Goal: Task Accomplishment & Management: Complete application form

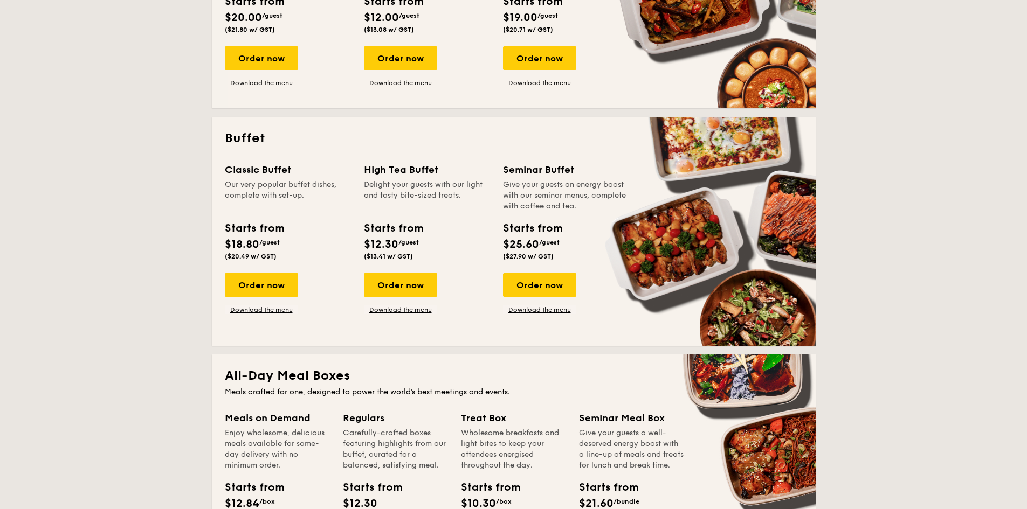
scroll to position [431, 0]
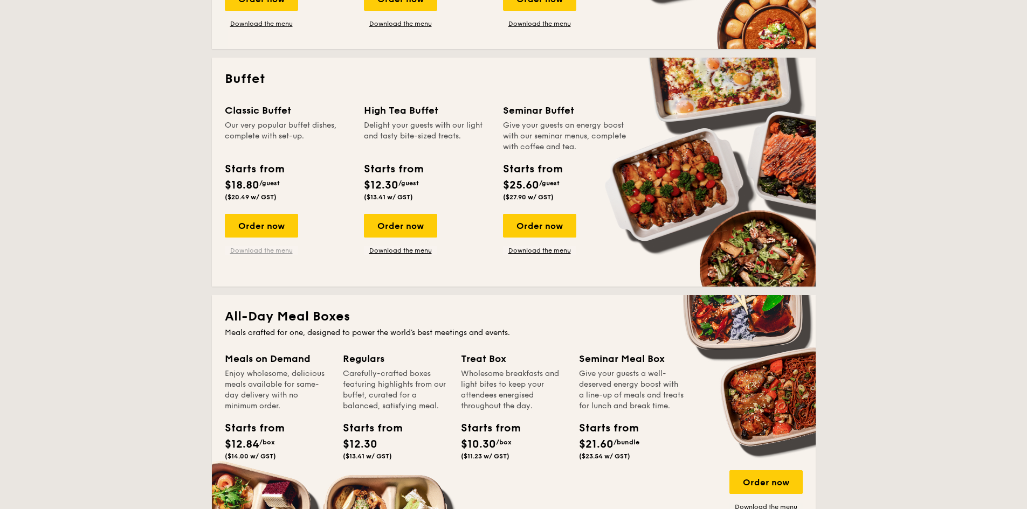
click at [268, 250] on link "Download the menu" at bounding box center [261, 250] width 73 height 9
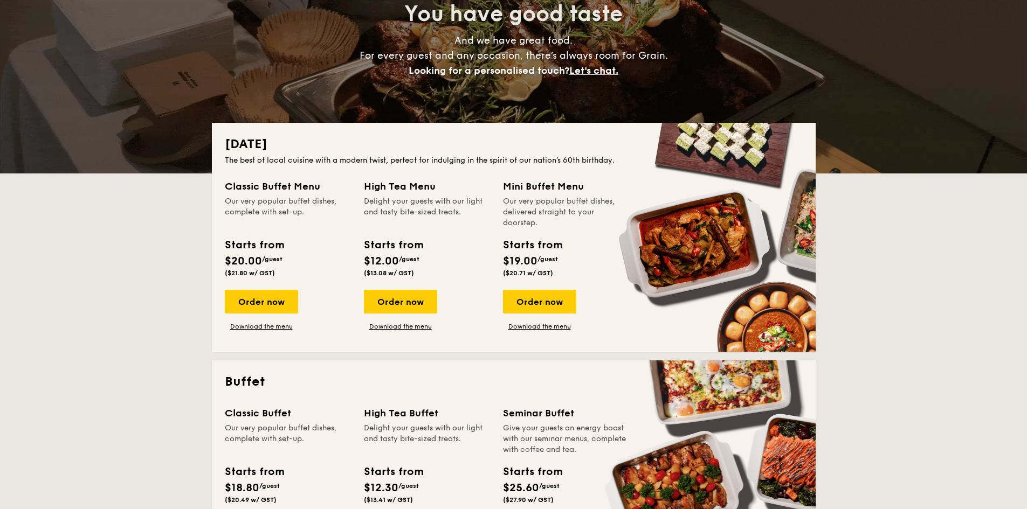
scroll to position [0, 0]
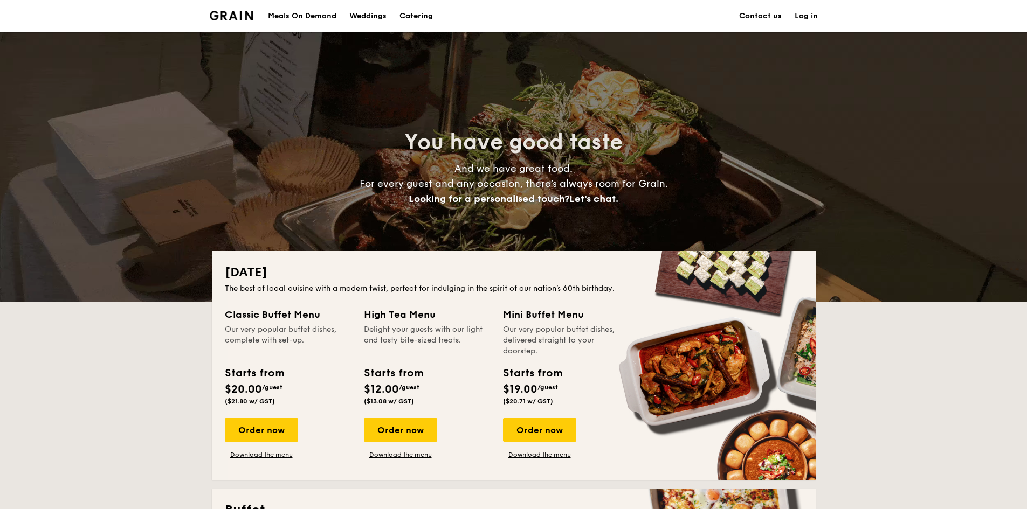
click at [761, 18] on link "Contact us" at bounding box center [760, 16] width 43 height 32
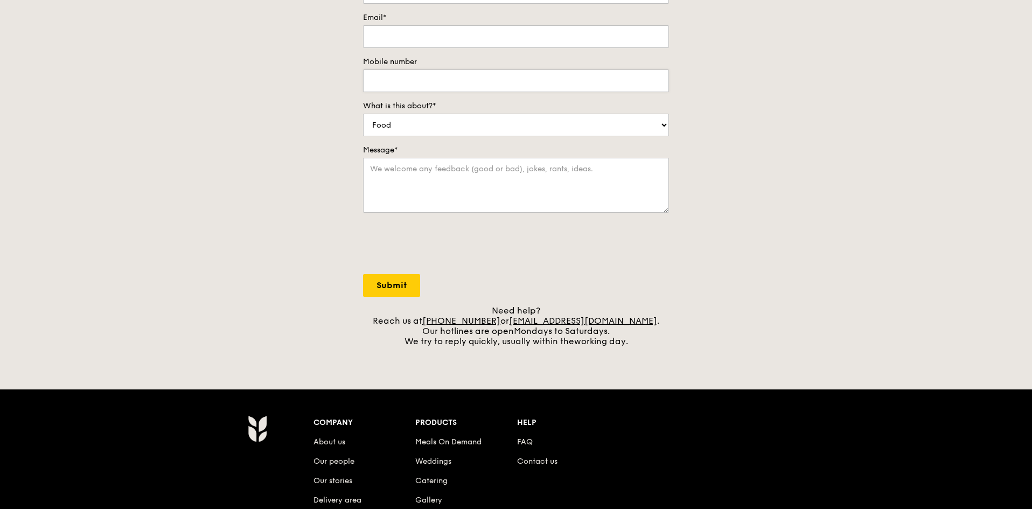
scroll to position [323, 0]
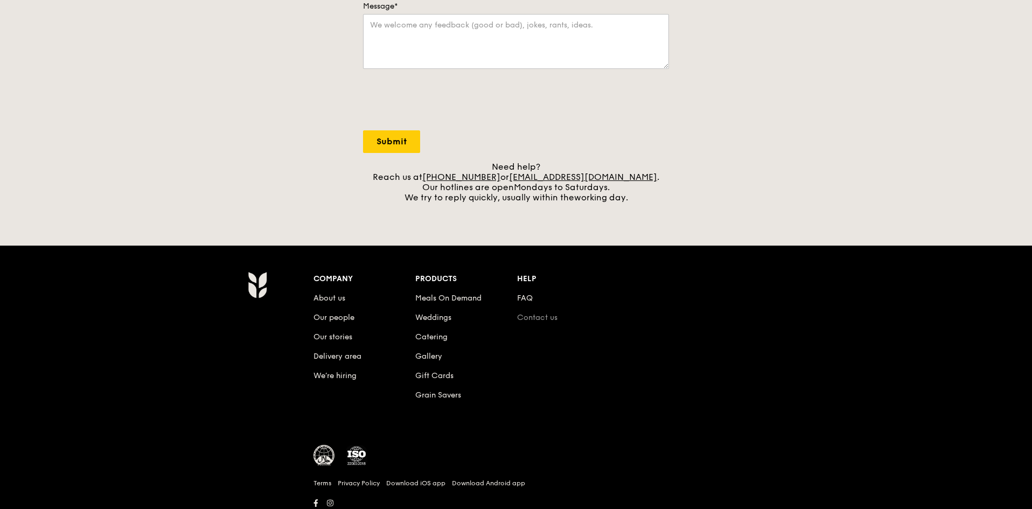
click at [551, 315] on link "Contact us" at bounding box center [537, 317] width 40 height 9
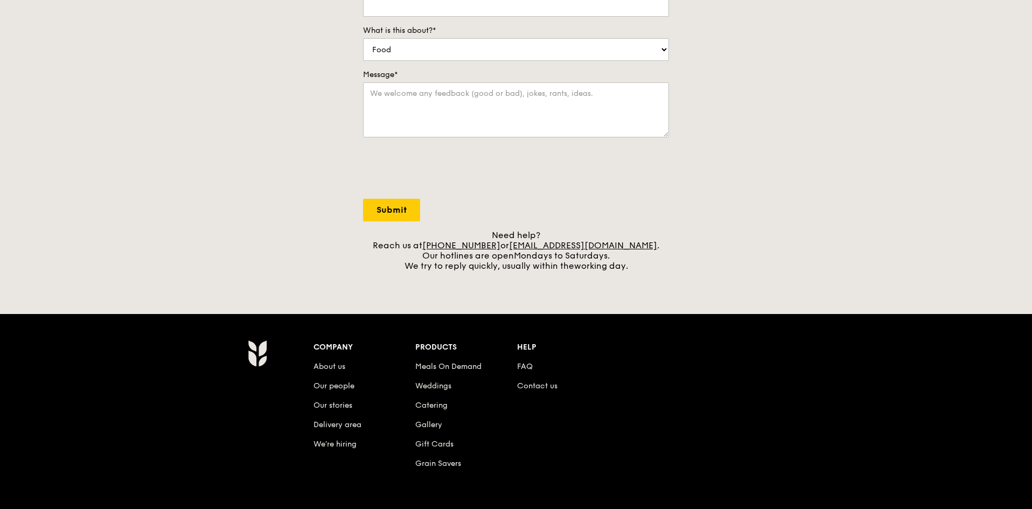
scroll to position [0, 0]
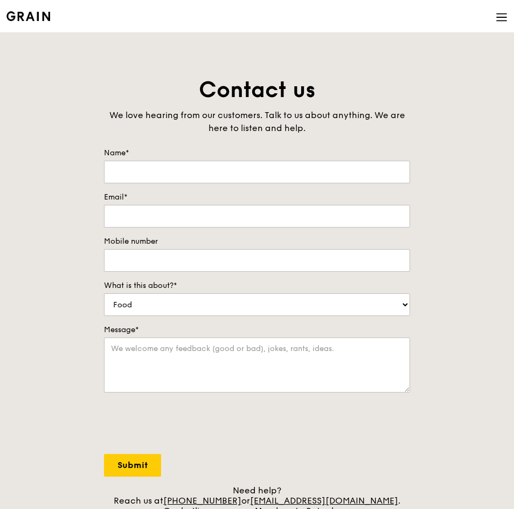
click at [498, 12] on icon at bounding box center [502, 17] width 12 height 12
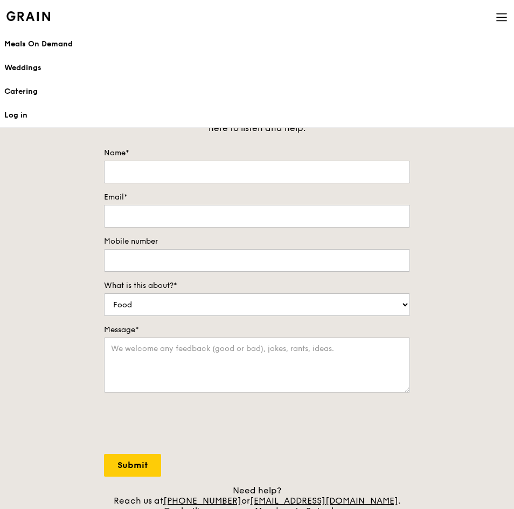
click at [21, 208] on div "Contact us We love hearing from our customers. Talk to us about anything. We ar…" at bounding box center [257, 300] width 514 height 451
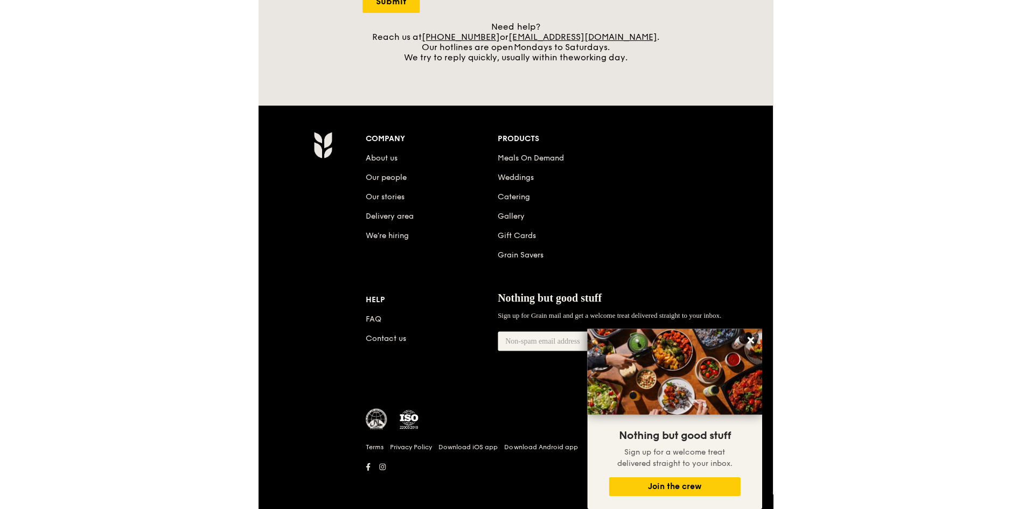
scroll to position [359, 0]
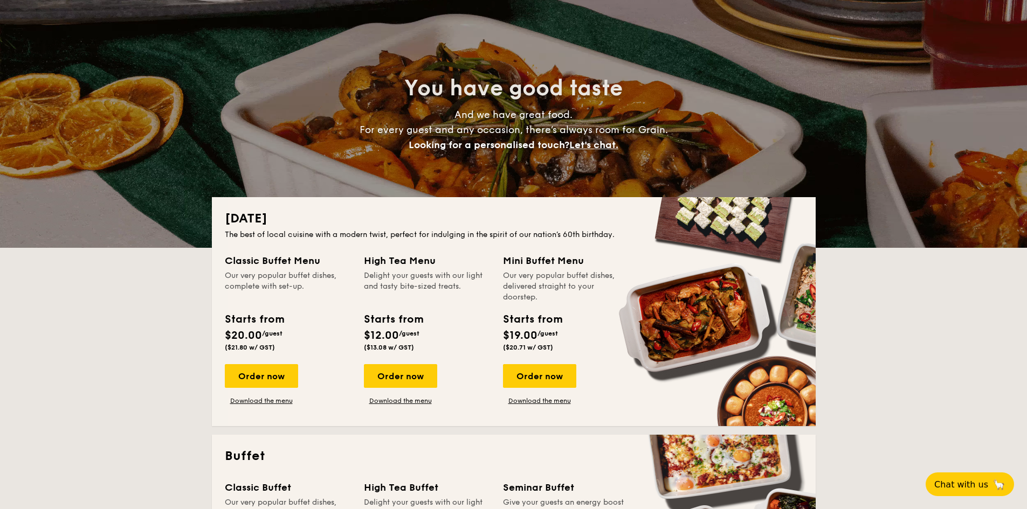
click at [602, 150] on span "Let's chat." at bounding box center [593, 145] width 49 height 12
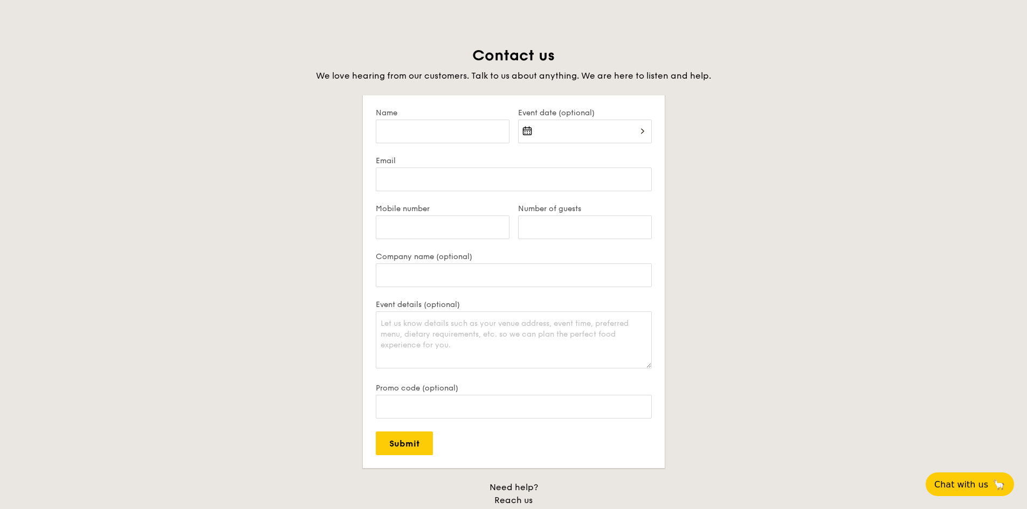
scroll to position [2087, 0]
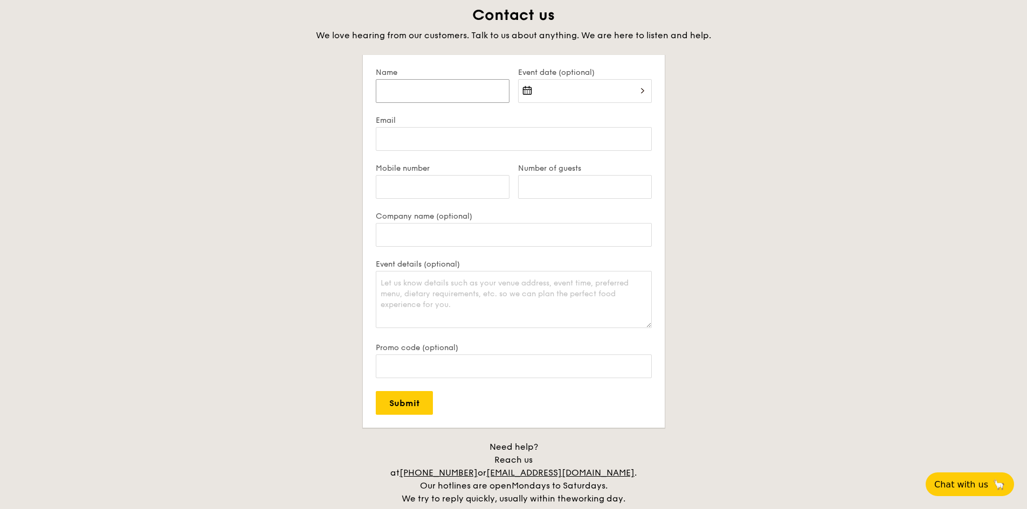
click at [462, 93] on input "Name" at bounding box center [443, 91] width 134 height 24
type input "[PERSON_NAME] [PERSON_NAME]"
type input "[EMAIL_ADDRESS][DOMAIN_NAME]"
type input "81120619"
click at [598, 88] on div "2025 Aug [DATE] Tue Wed Thu Fri Sat Sun 1 2 3 4 5 6 7 8 9 10 11 12 13 14 15 16 …" at bounding box center [585, 97] width 134 height 37
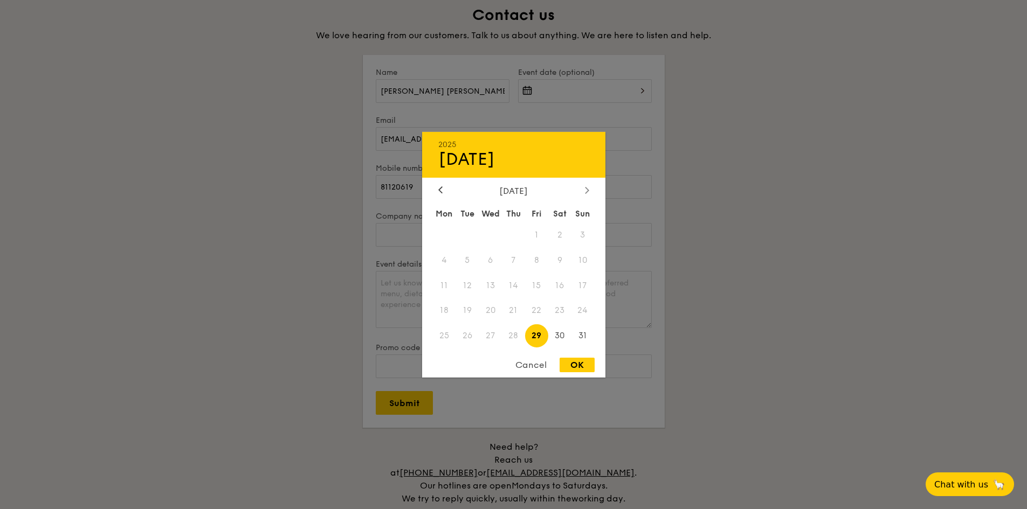
click at [585, 192] on div "[DATE]" at bounding box center [513, 190] width 183 height 10
click at [590, 191] on div at bounding box center [587, 190] width 10 height 10
click at [462, 332] on span "30" at bounding box center [466, 335] width 23 height 23
click at [805, 230] on div at bounding box center [513, 254] width 1027 height 509
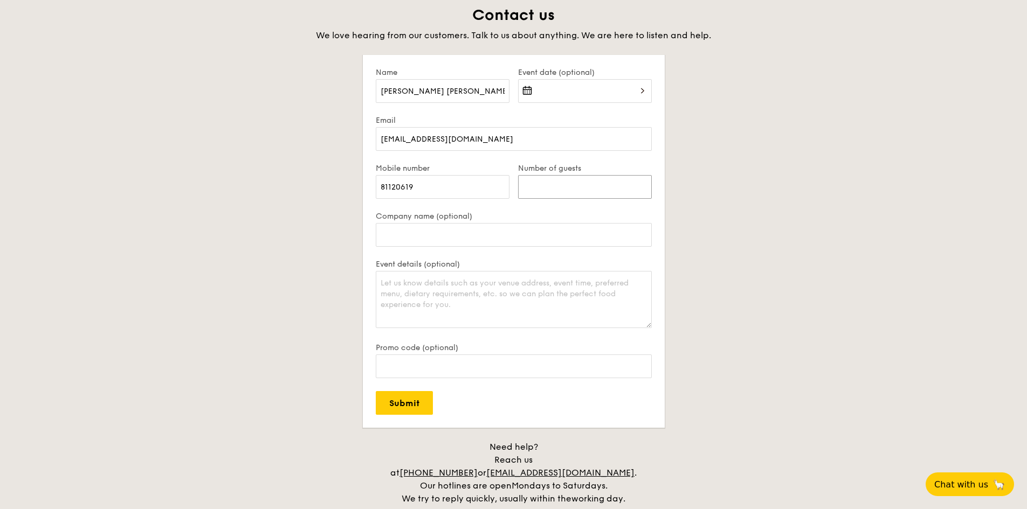
click at [608, 188] on input "Number of guests" at bounding box center [585, 187] width 134 height 24
type input "80"
click at [523, 289] on textarea "Event details (optional)" at bounding box center [514, 299] width 276 height 57
click at [420, 403] on input "Submit" at bounding box center [404, 403] width 57 height 24
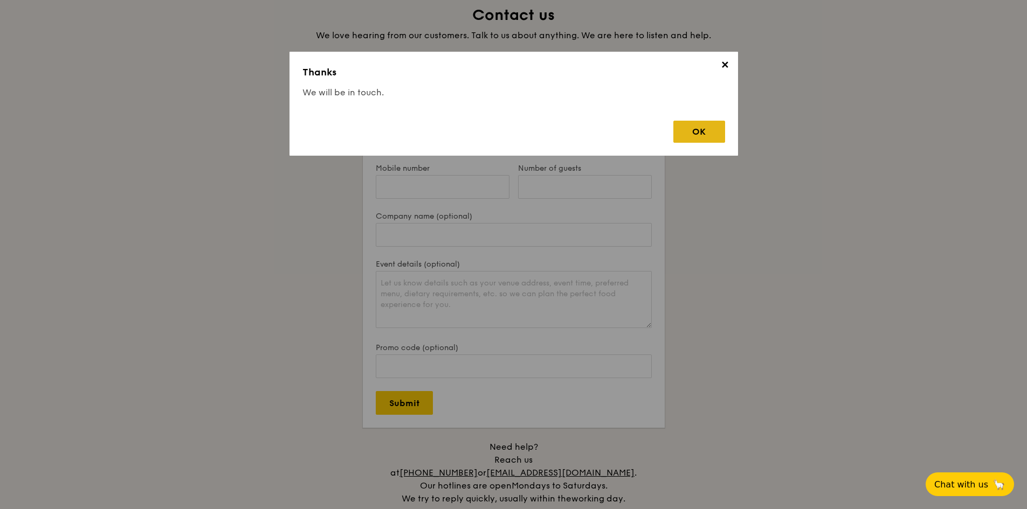
click at [711, 132] on div "OK" at bounding box center [699, 132] width 52 height 22
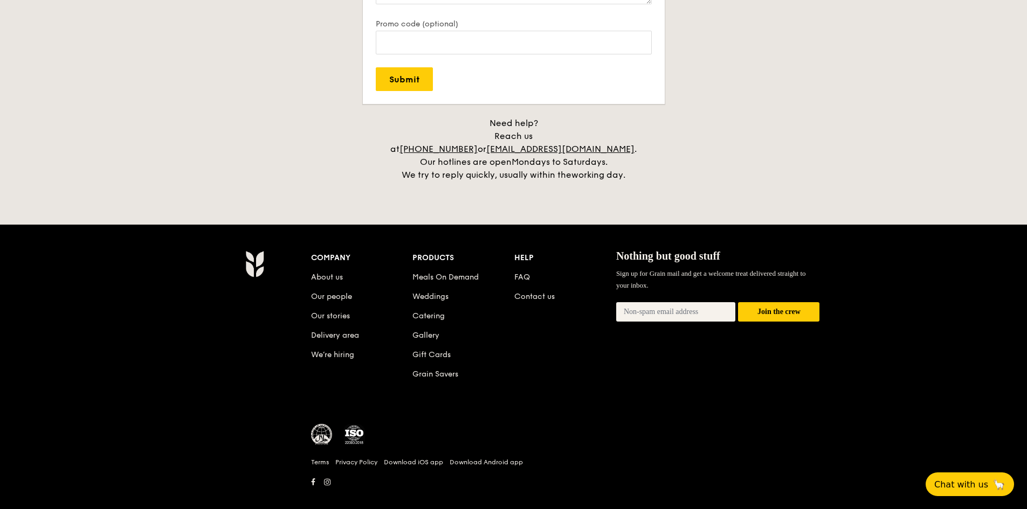
scroll to position [2413, 0]
